Goal: Check status: Check status

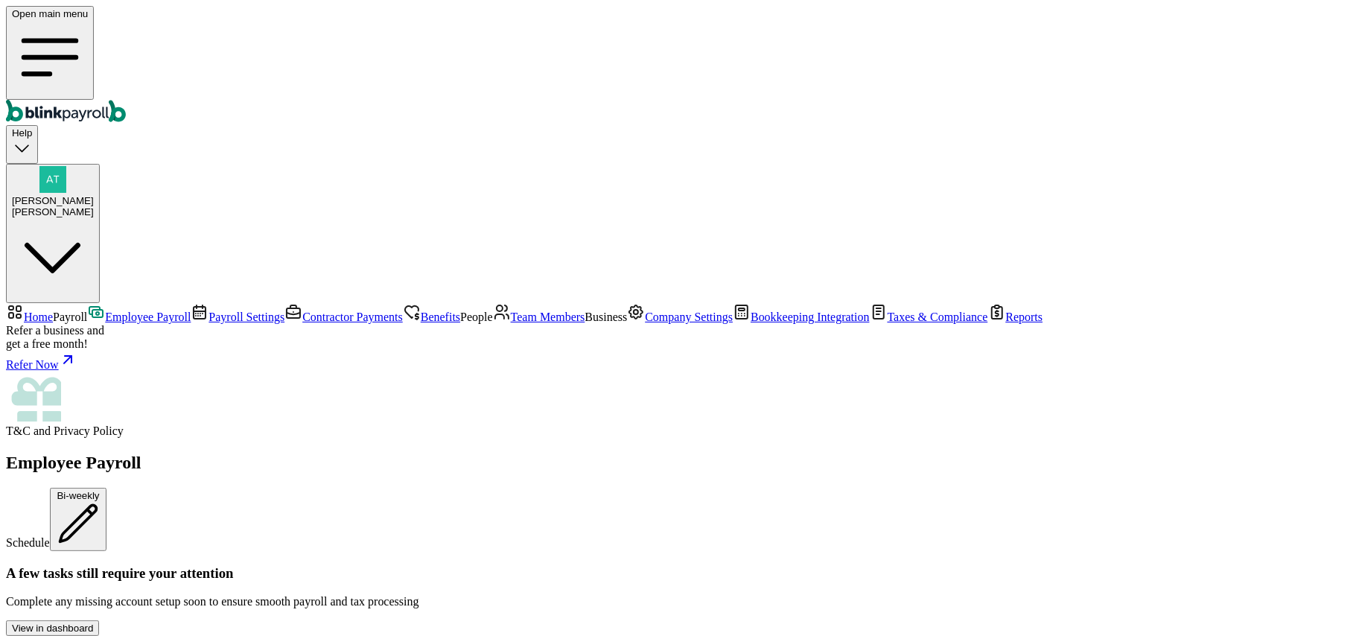
scroll to position [794, 0]
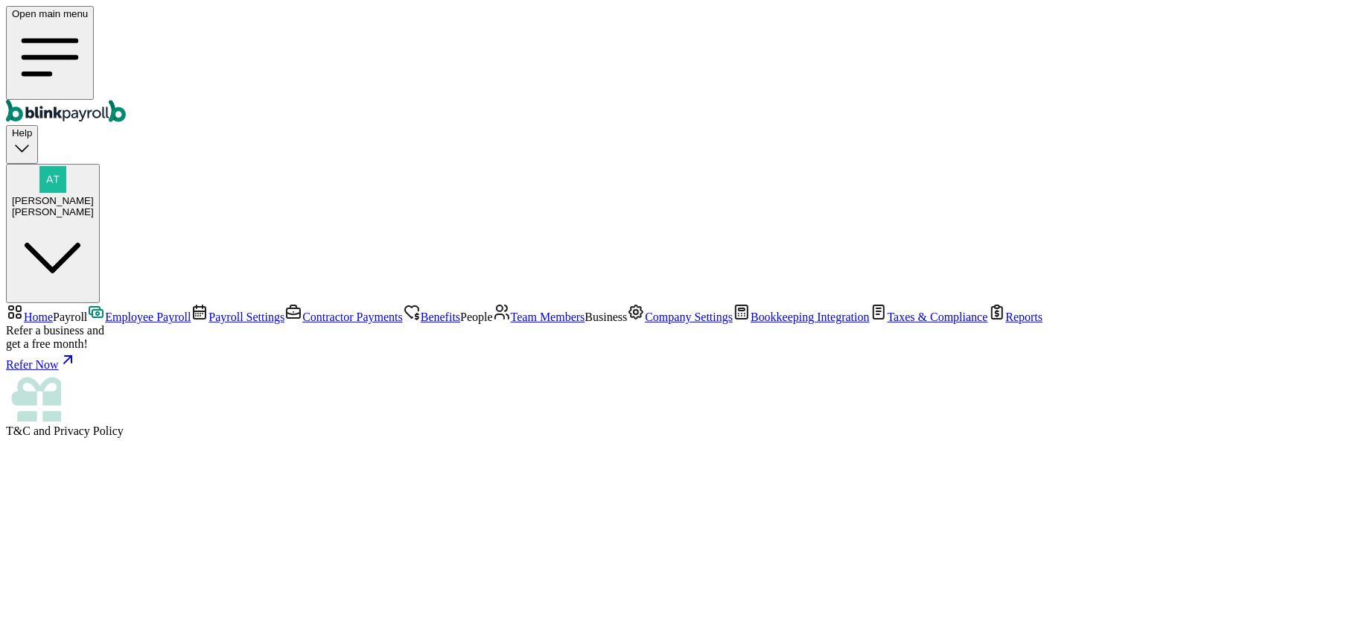
scroll to position [367, 0]
drag, startPoint x: 571, startPoint y: 532, endPoint x: 642, endPoint y: 540, distance: 72.0
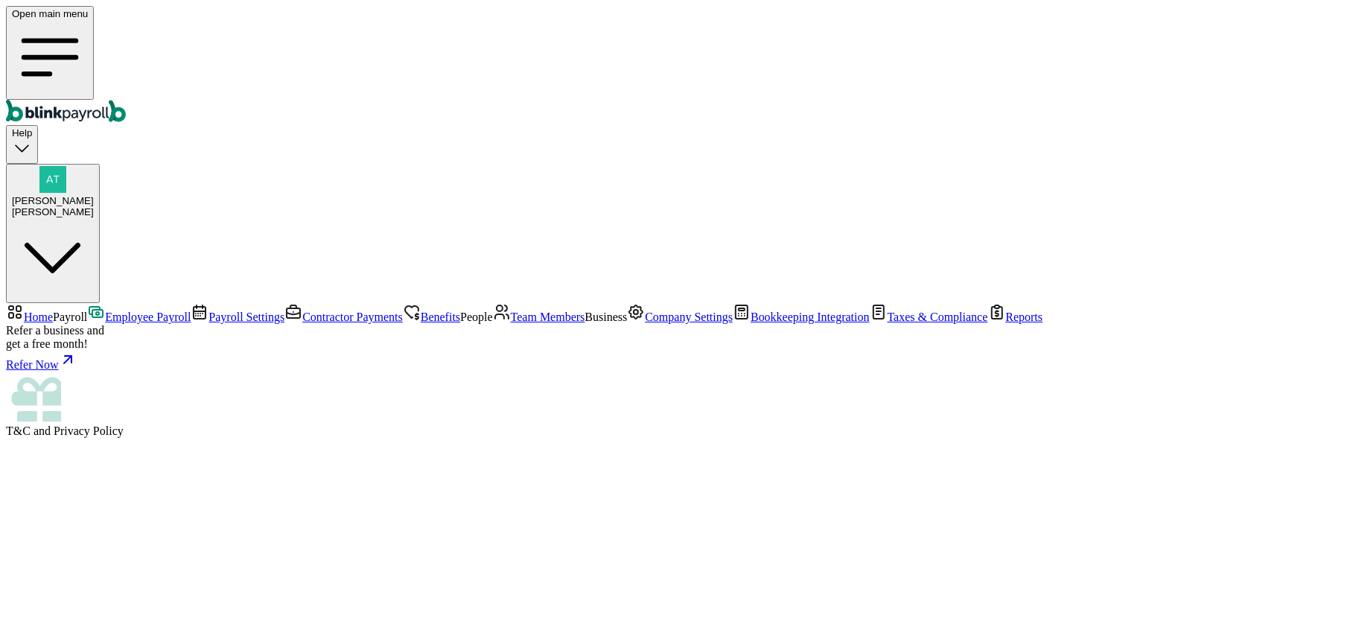
click at [105, 311] on span "Employee Payroll" at bounding box center [148, 317] width 86 height 13
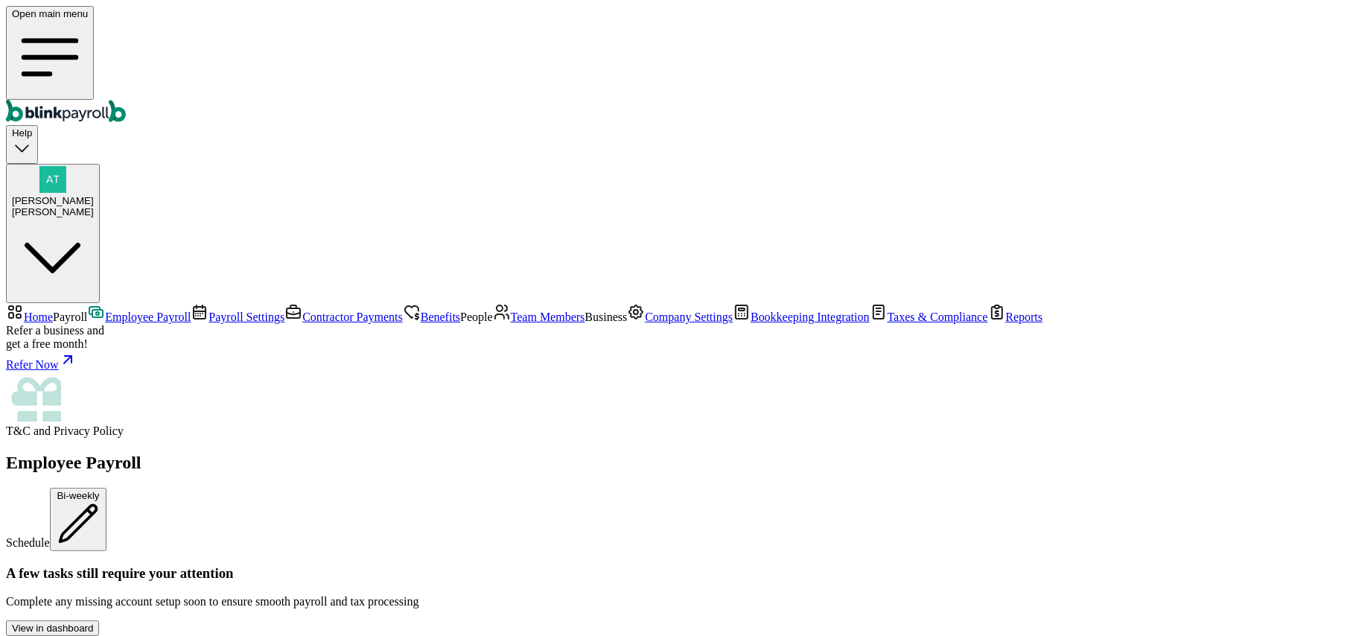
scroll to position [645, 0]
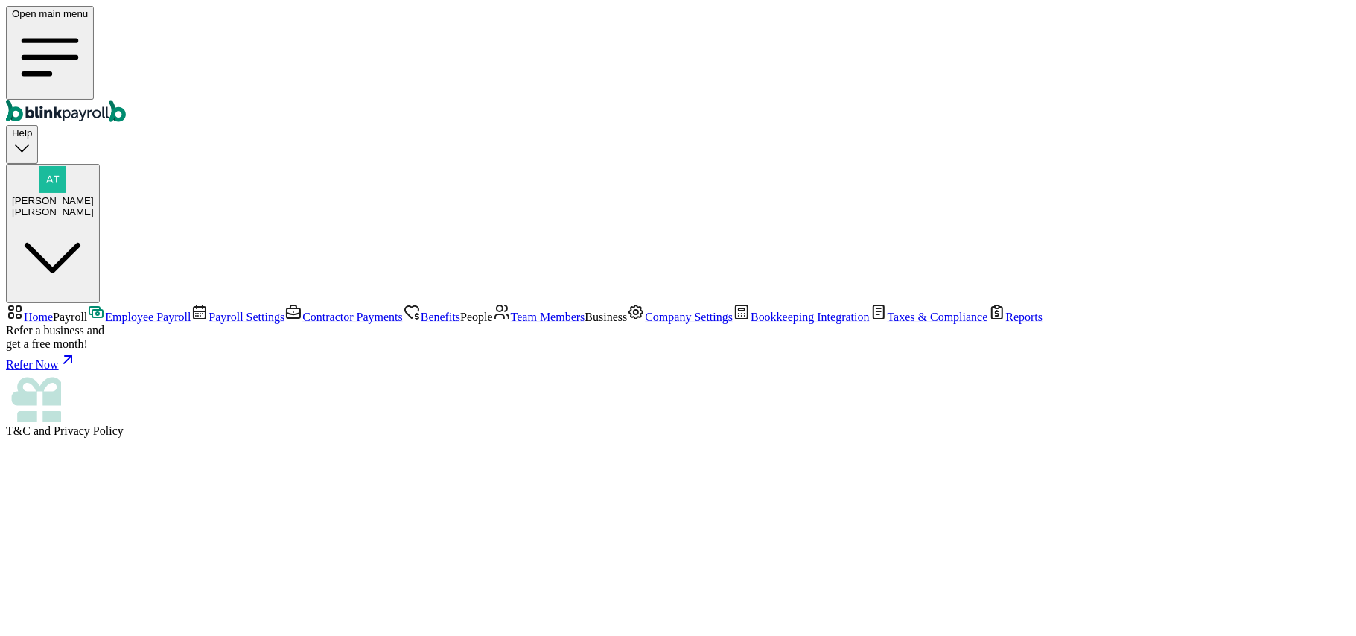
drag, startPoint x: 667, startPoint y: 471, endPoint x: 731, endPoint y: 474, distance: 63.4
